Goal: Information Seeking & Learning: Find specific fact

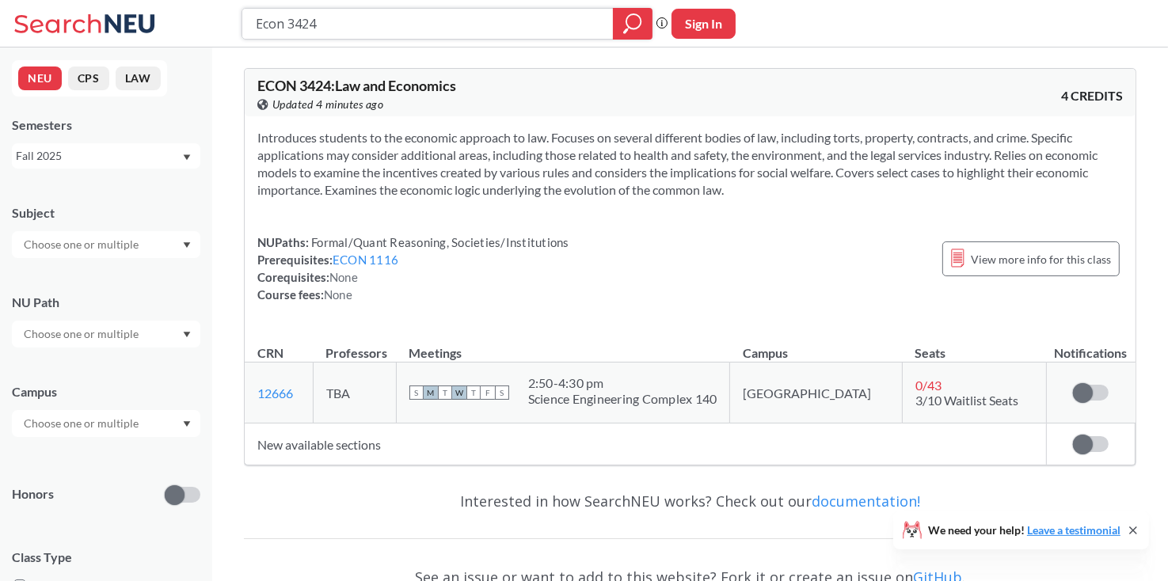
click at [552, 10] on input "Econ 3424" at bounding box center [428, 23] width 348 height 27
type input "verification"
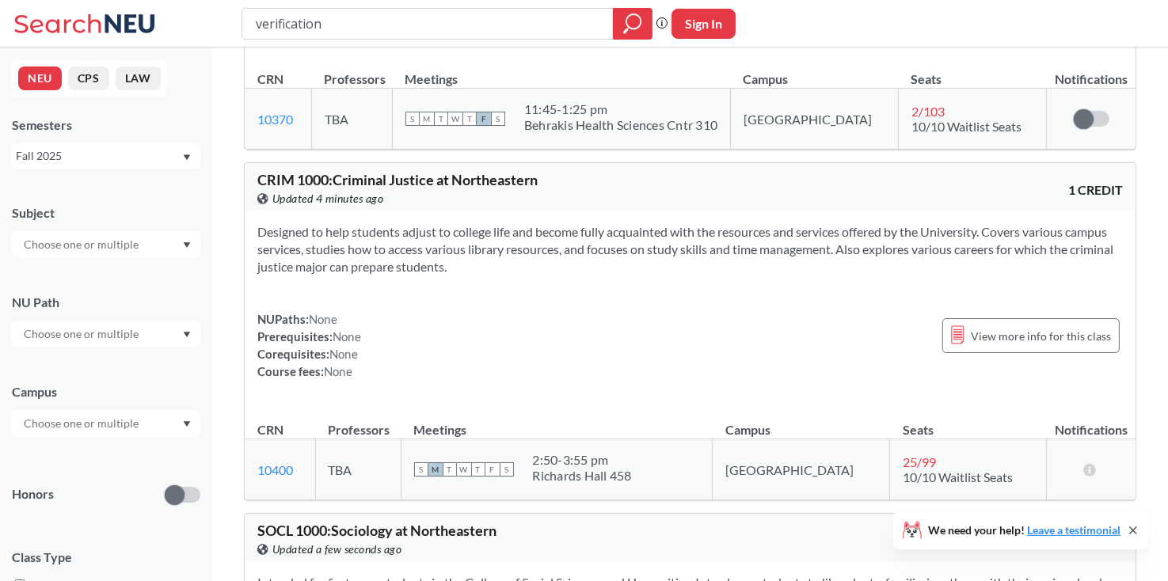
scroll to position [5458, 0]
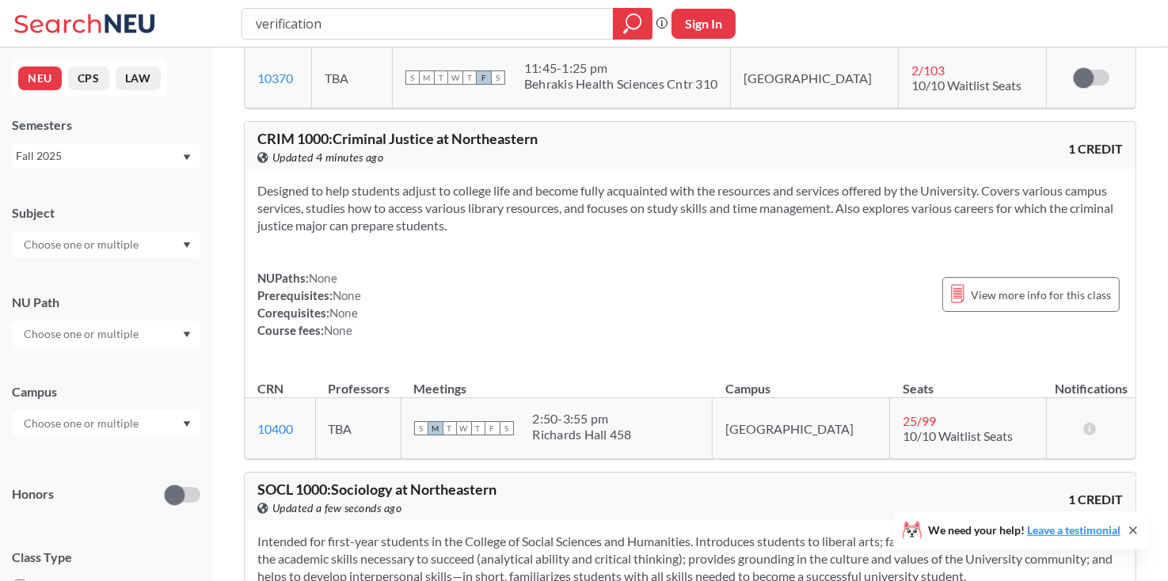
click at [475, 25] on input "verification" at bounding box center [428, 23] width 348 height 27
type input "formal"
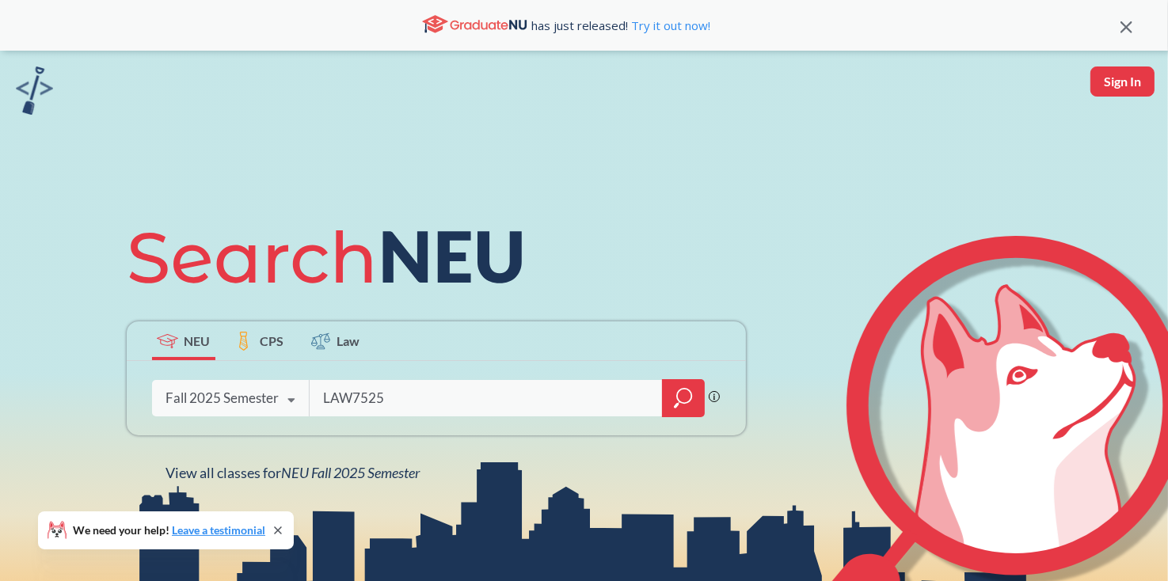
type input "LAW7525"
click at [684, 403] on icon "magnifying glass" at bounding box center [684, 396] width 14 height 14
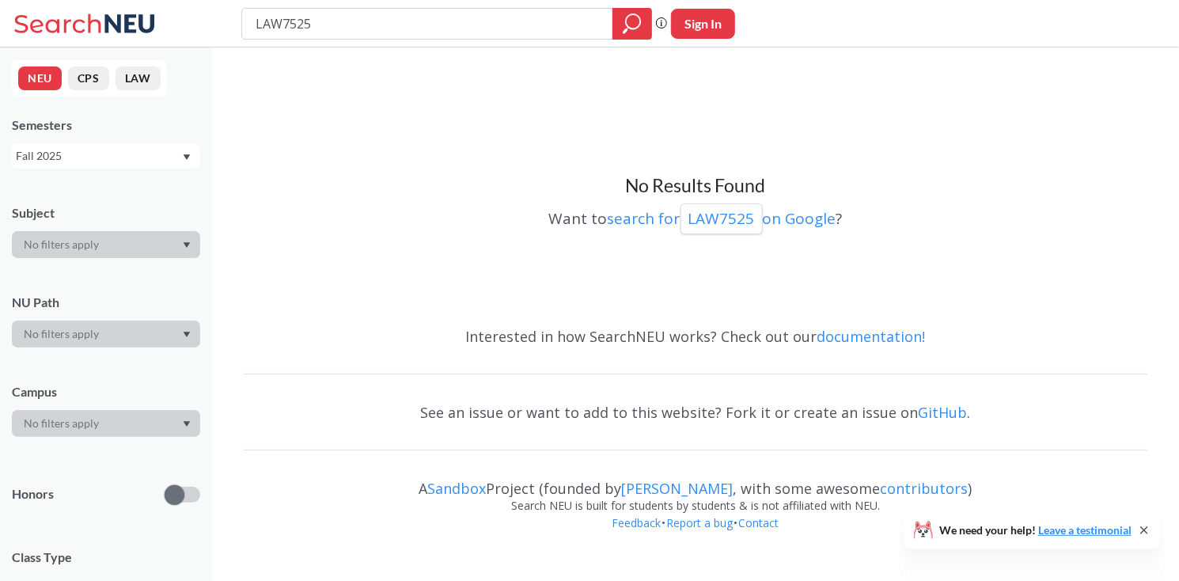
click at [172, 154] on div "Fall 2025" at bounding box center [98, 155] width 165 height 17
click at [285, 24] on input "LAW7525" at bounding box center [428, 23] width 348 height 27
type input "LAW 7525"
click at [132, 159] on div "Fall 2025" at bounding box center [98, 155] width 165 height 17
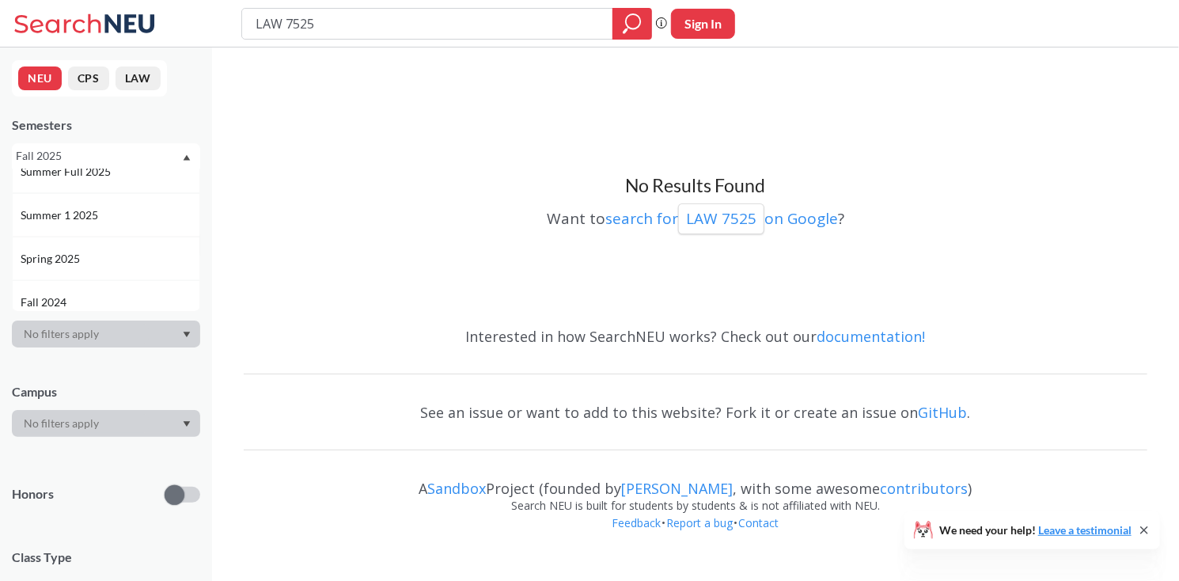
scroll to position [108, 0]
click at [120, 254] on div "Spring 2025" at bounding box center [110, 257] width 179 height 17
